Goal: Complete application form

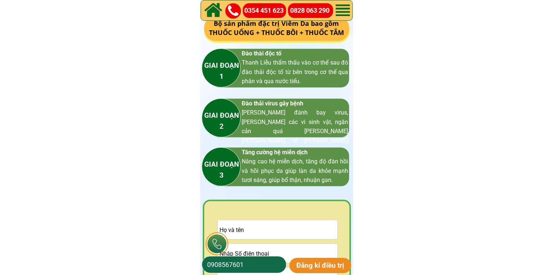
scroll to position [1056, 0]
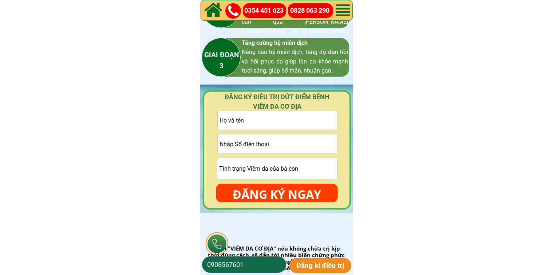
click at [283, 145] on input "tel" at bounding box center [278, 143] width 120 height 19
paste input "0835391301"
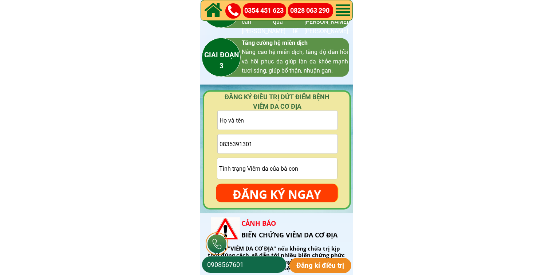
type input "0835391301"
click at [263, 117] on input "text" at bounding box center [278, 120] width 120 height 19
paste input "[PERSON_NAME]"
type input "[PERSON_NAME]"
click at [280, 164] on input "text" at bounding box center [277, 168] width 120 height 21
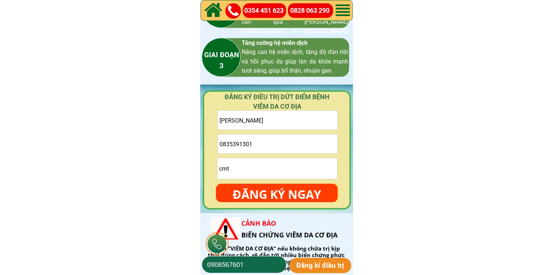
type input "cmt"
drag, startPoint x: 288, startPoint y: 198, endPoint x: 292, endPoint y: 194, distance: 5.7
click at [288, 197] on p "ĐĂNG KÝ NGAY" at bounding box center [277, 194] width 122 height 21
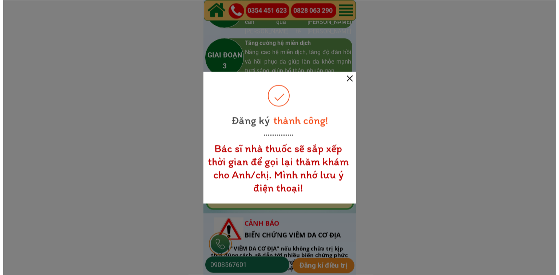
scroll to position [0, 0]
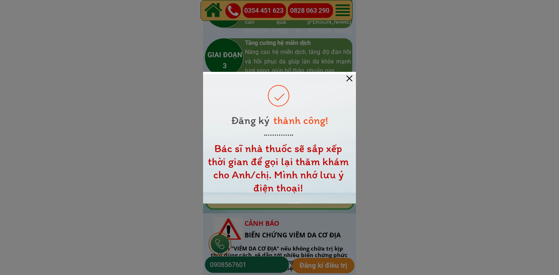
click at [347, 80] on div "[PERSON_NAME]! Đăng ký Bác sĩ nhà thuốc sẽ sắp xếp [PERSON_NAME] để gọi [PERSON…" at bounding box center [279, 137] width 153 height 131
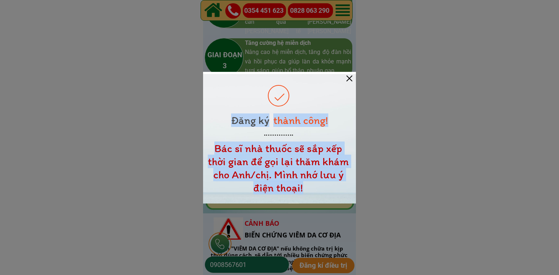
click at [347, 80] on div at bounding box center [350, 78] width 6 height 6
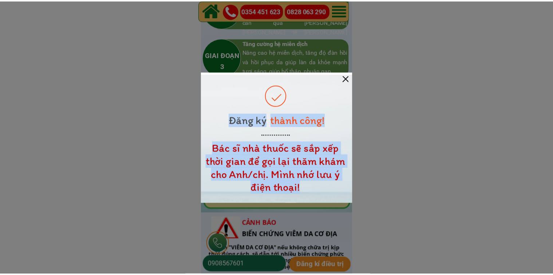
scroll to position [1056, 0]
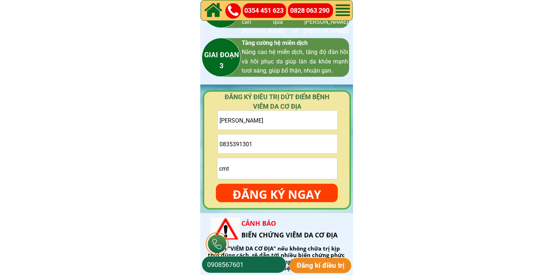
click at [299, 143] on input "0835391301" at bounding box center [278, 143] width 120 height 19
paste input "0333127446"
type input "0333127446"
click at [287, 120] on input "text" at bounding box center [278, 120] width 120 height 19
paste input "[PERSON_NAME]"
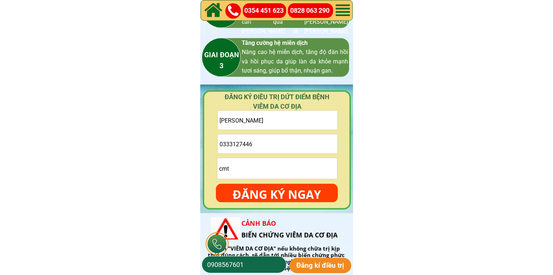
type input "[PERSON_NAME]"
click at [277, 166] on input "cmt" at bounding box center [277, 168] width 120 height 21
type input "cmt"
click at [279, 193] on p "ĐĂNG KÝ NGAY" at bounding box center [277, 194] width 122 height 21
